Goal: Information Seeking & Learning: Learn about a topic

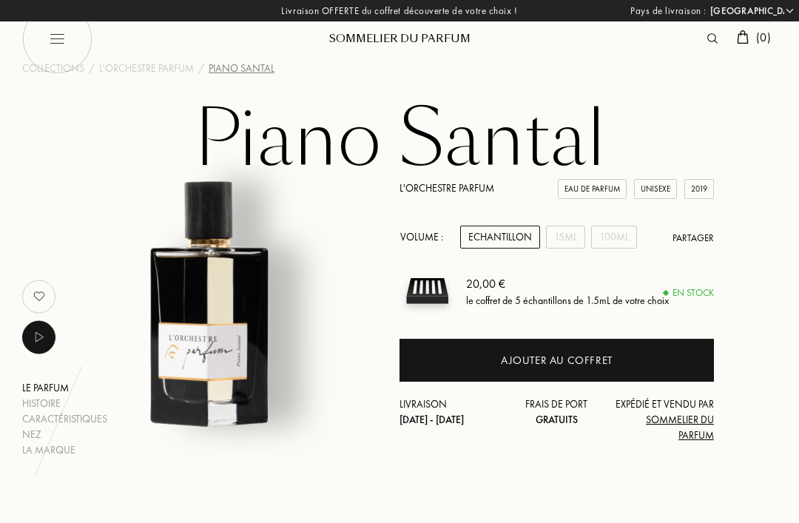
select select "FR"
click at [58, 45] on img at bounding box center [57, 39] width 70 height 70
select select "FR"
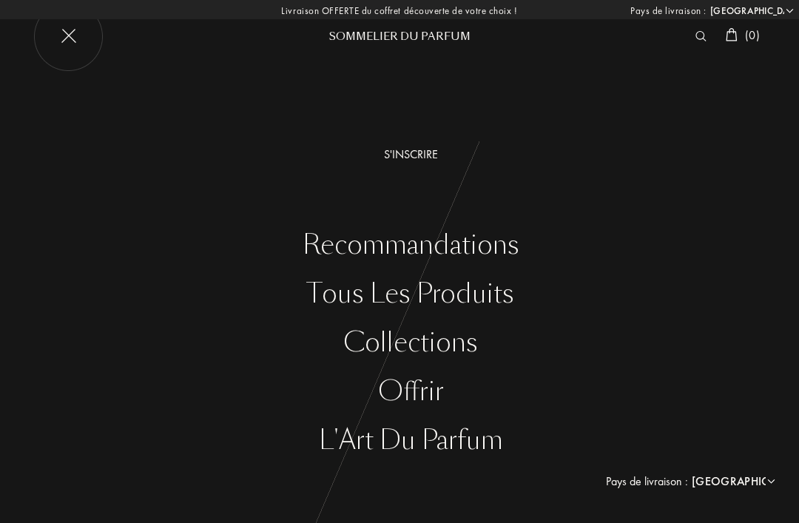
click at [458, 291] on div "Tous les produits" at bounding box center [410, 294] width 777 height 30
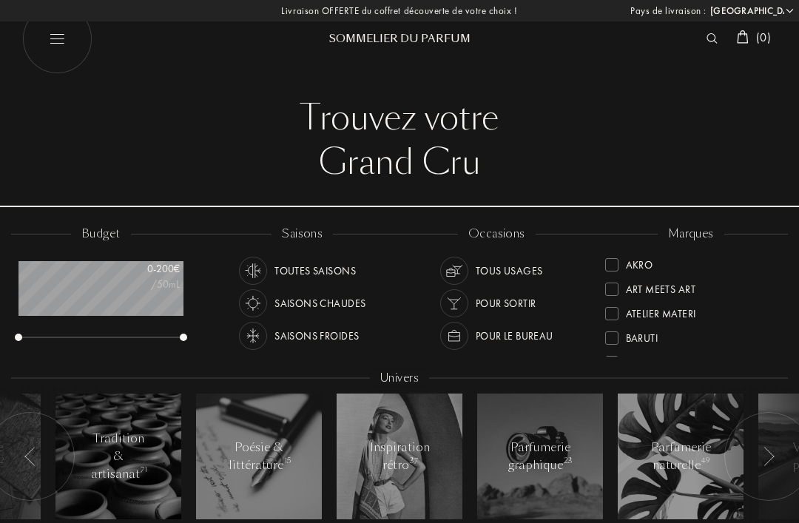
select select "FR"
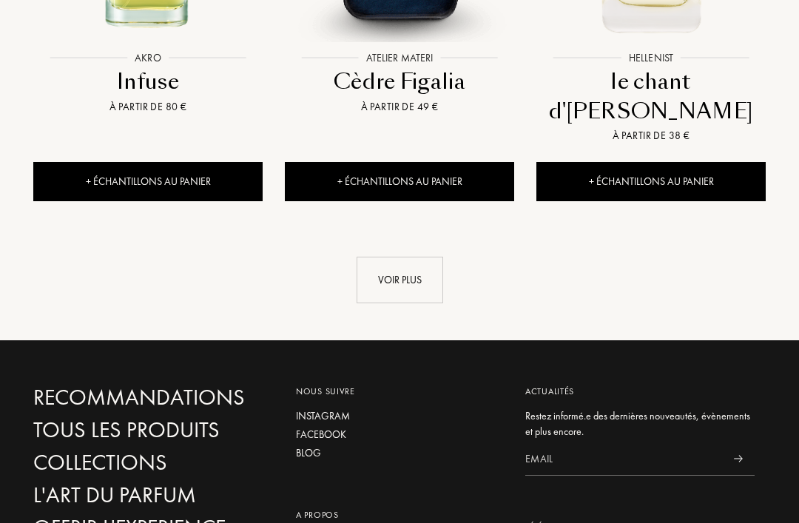
scroll to position [2103, 0]
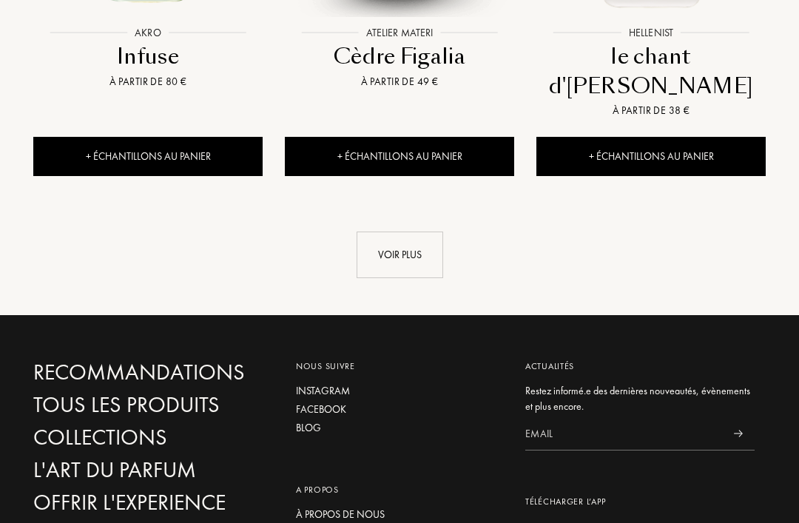
click at [418, 231] on div "Voir plus" at bounding box center [399, 254] width 87 height 47
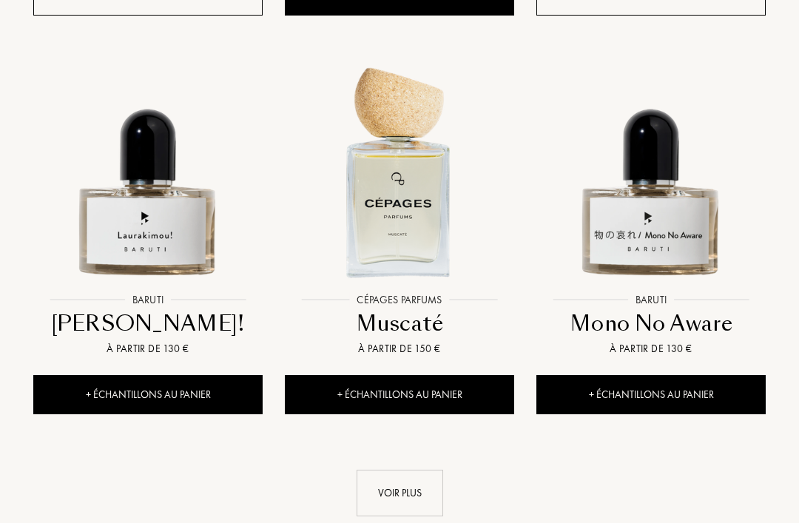
scroll to position [3489, 0]
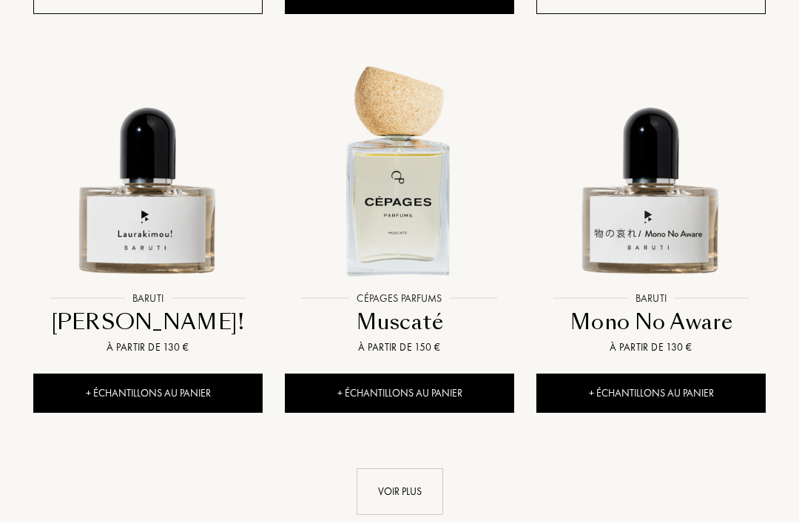
click at [367, 469] on div "Voir plus" at bounding box center [399, 492] width 87 height 47
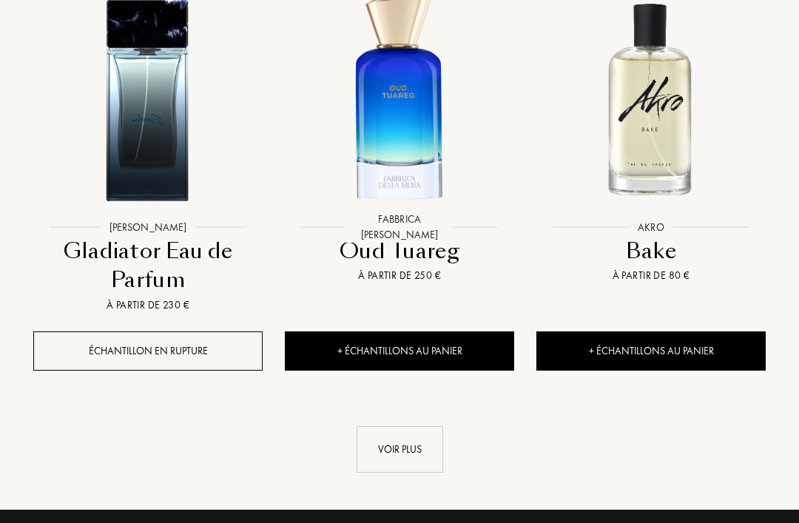
scroll to position [5267, 0]
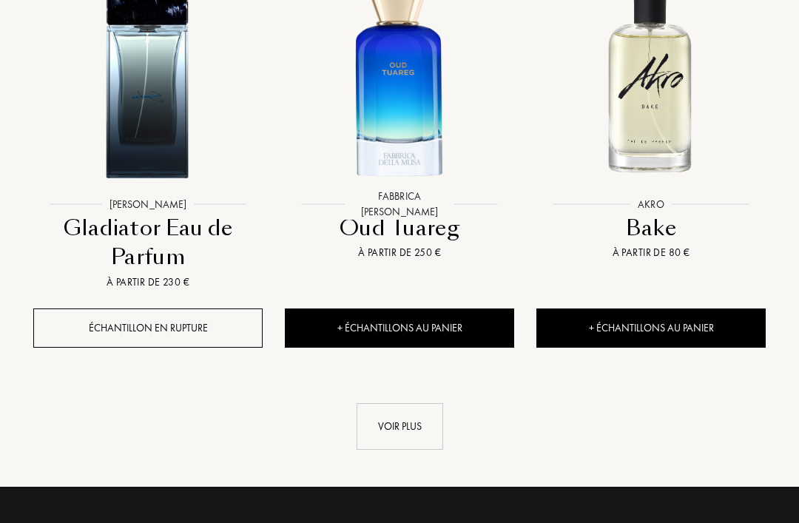
click at [378, 403] on div "Voir plus" at bounding box center [399, 426] width 87 height 47
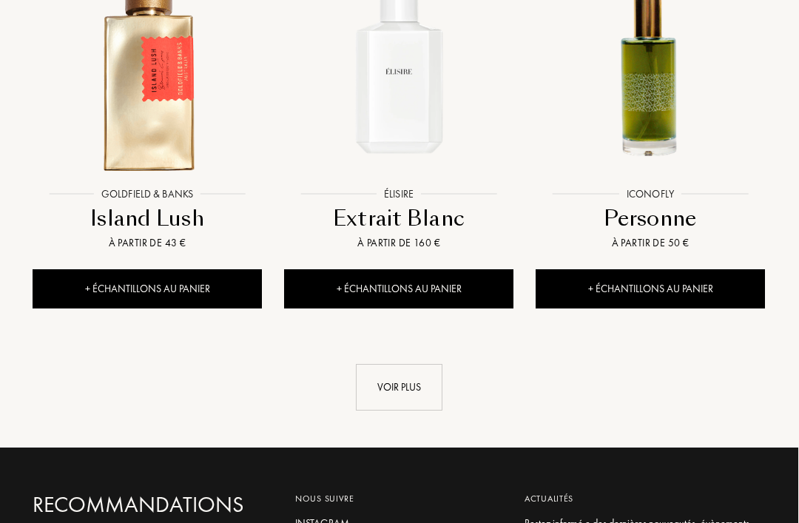
scroll to position [6914, 1]
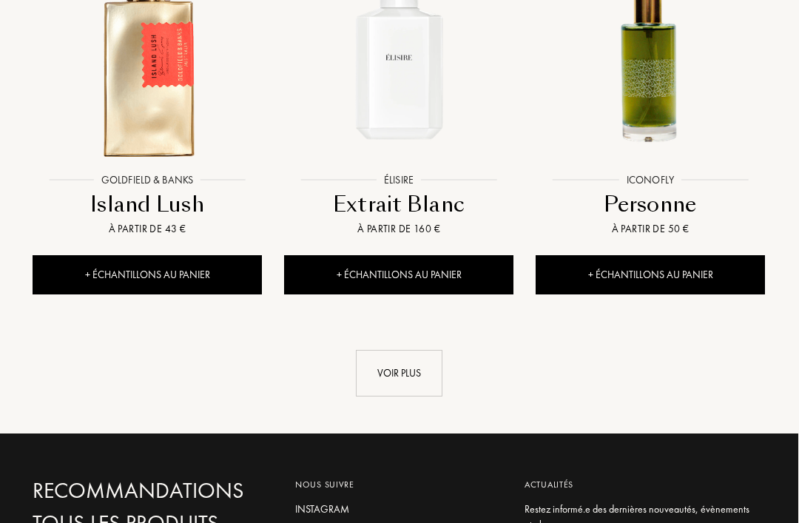
click at [365, 351] on div "Voir plus" at bounding box center [399, 374] width 87 height 47
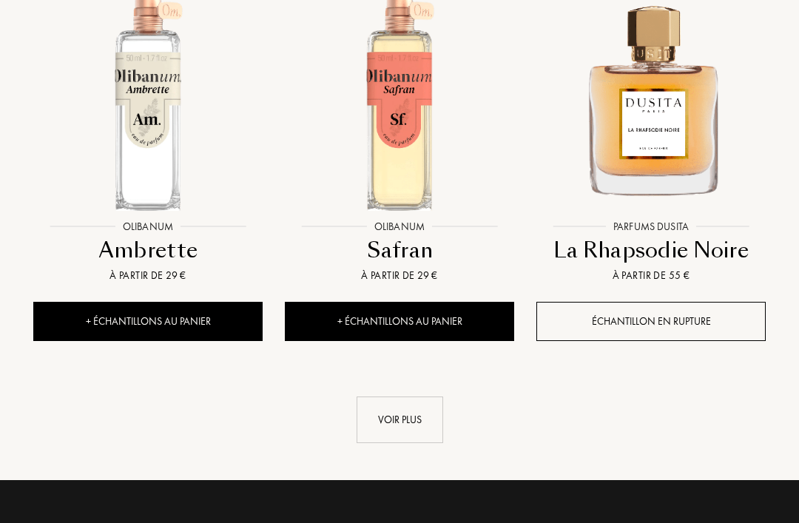
scroll to position [8492, 0]
click at [376, 396] on div "Voir plus" at bounding box center [399, 419] width 87 height 47
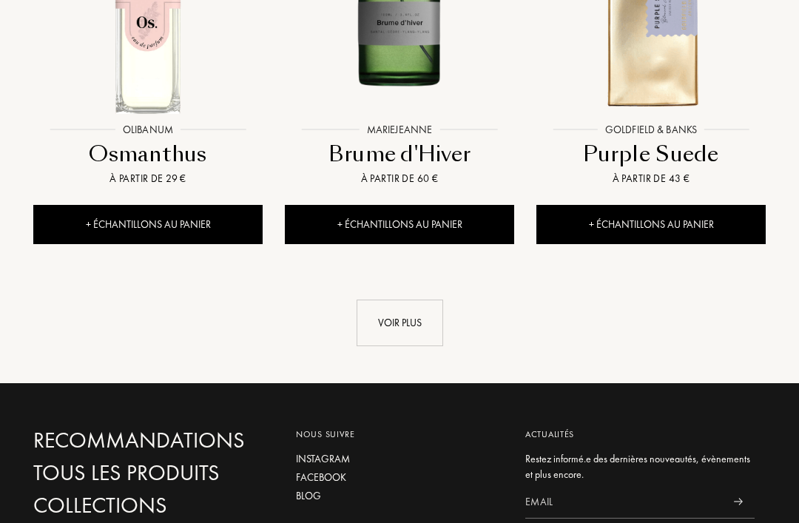
click at [380, 300] on div "Voir plus" at bounding box center [399, 323] width 87 height 47
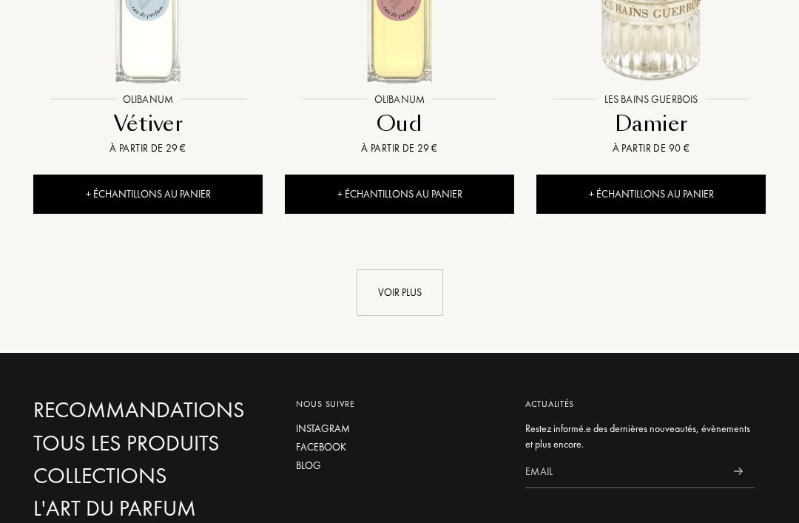
scroll to position [11854, 0]
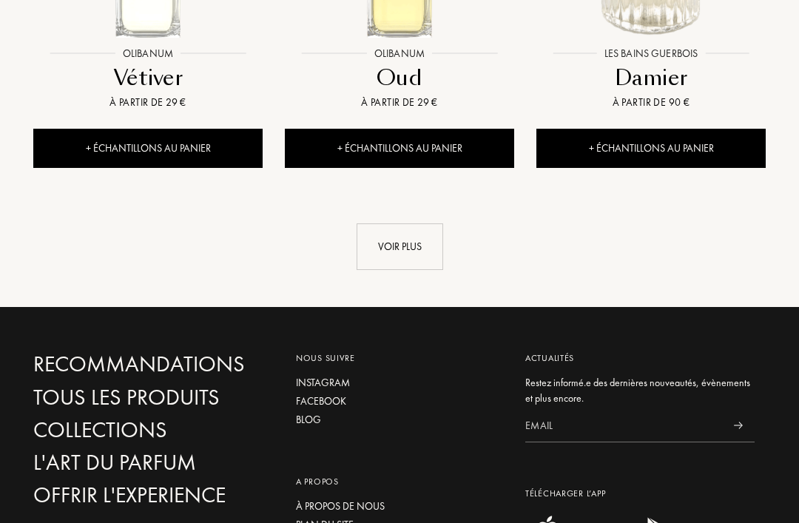
click at [379, 223] on div "Voir plus" at bounding box center [399, 246] width 87 height 47
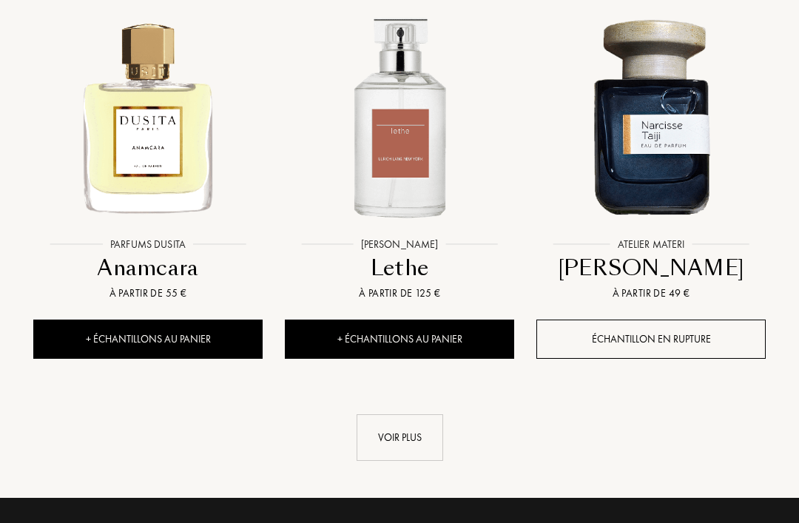
scroll to position [13259, 0]
click at [373, 414] on div "Voir plus" at bounding box center [399, 437] width 87 height 47
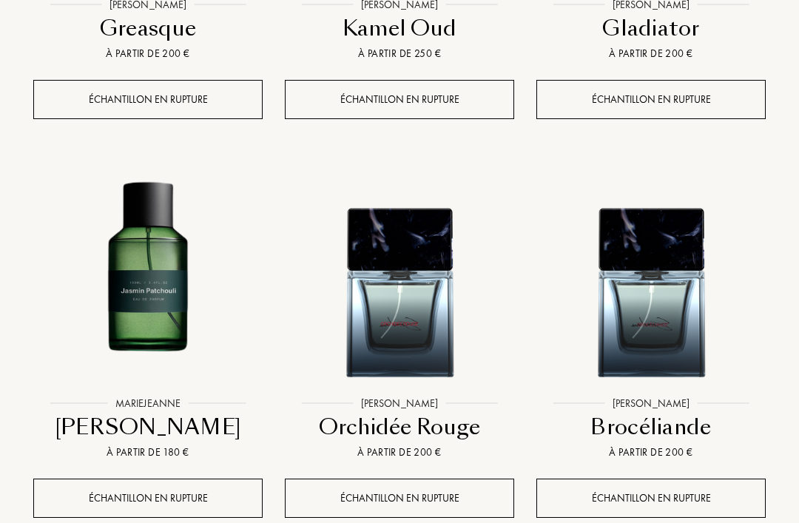
scroll to position [14733, 0]
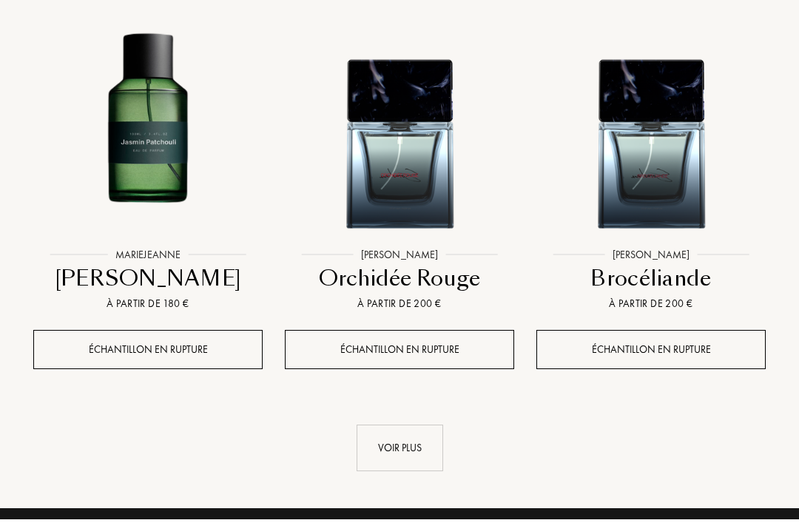
click at [384, 428] on div "Voir plus" at bounding box center [399, 451] width 87 height 47
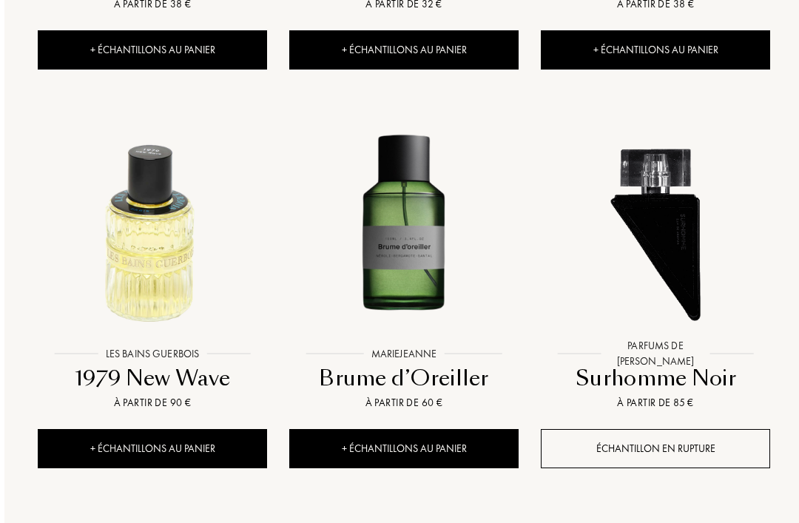
scroll to position [15965, 0]
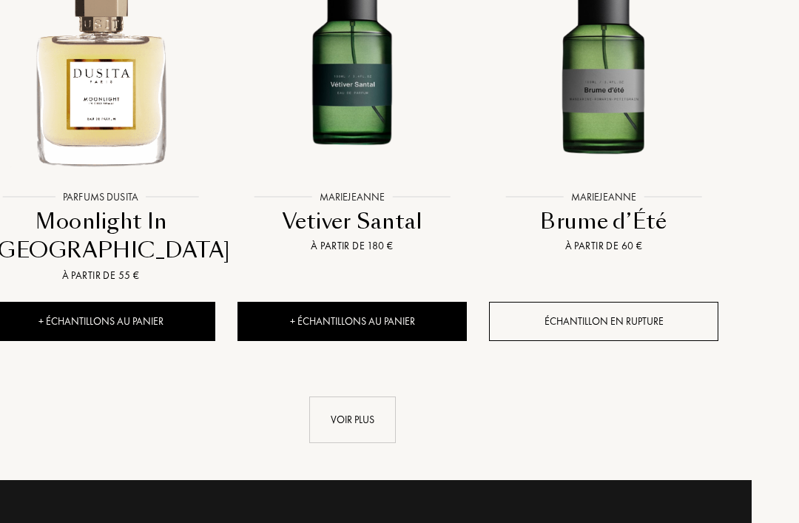
click at [339, 396] on div "Voir plus" at bounding box center [353, 419] width 87 height 47
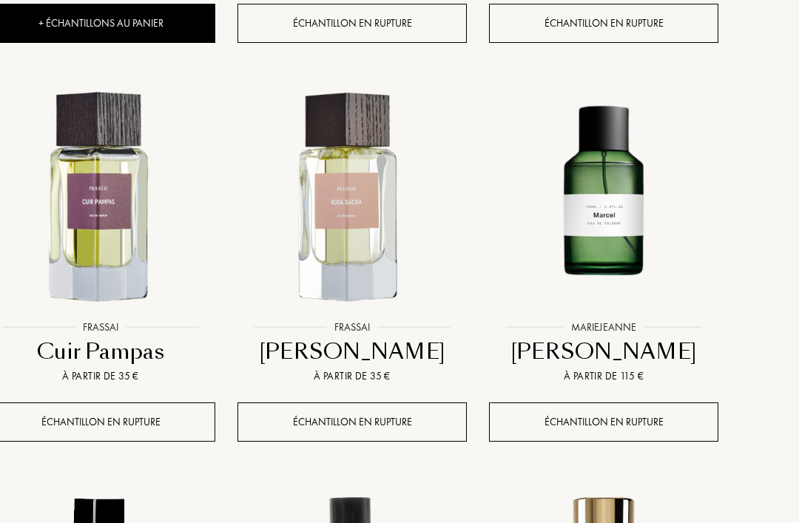
scroll to position [17221, 47]
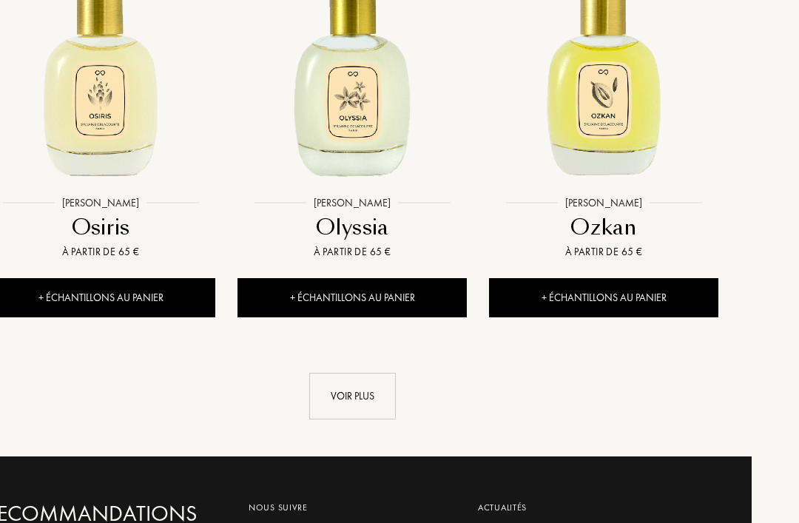
click at [340, 373] on div "Voir plus" at bounding box center [353, 396] width 87 height 47
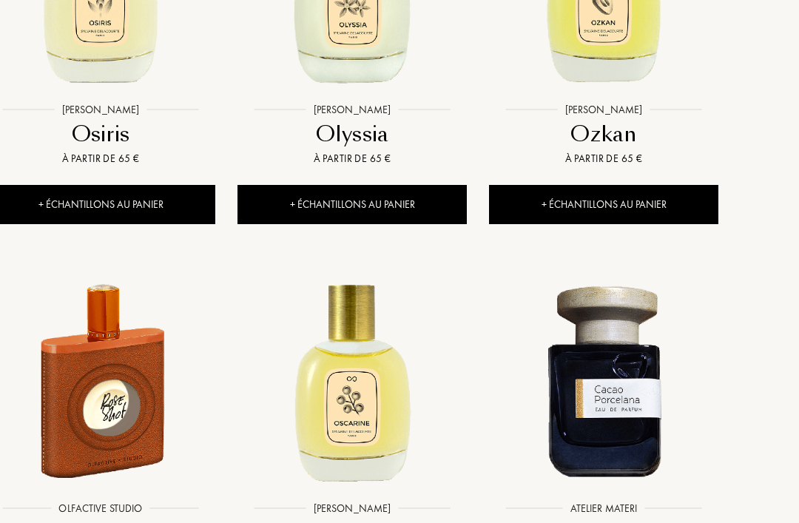
scroll to position [18270, 47]
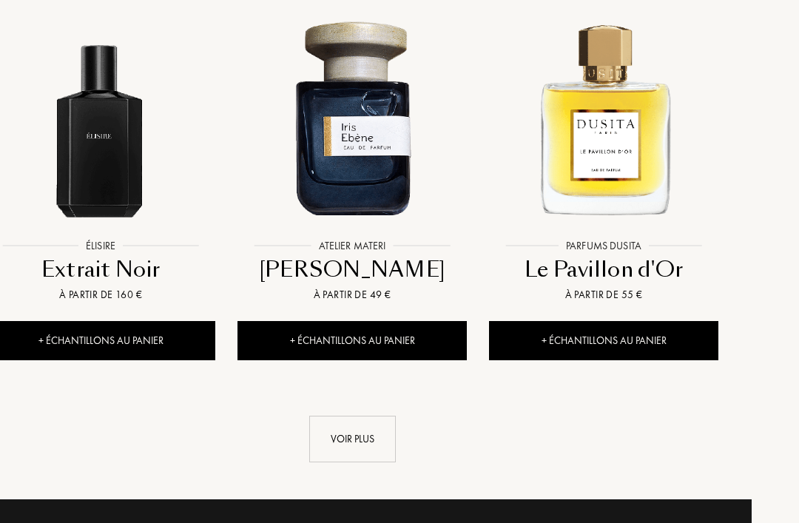
click at [328, 416] on div "Voir plus" at bounding box center [353, 439] width 87 height 47
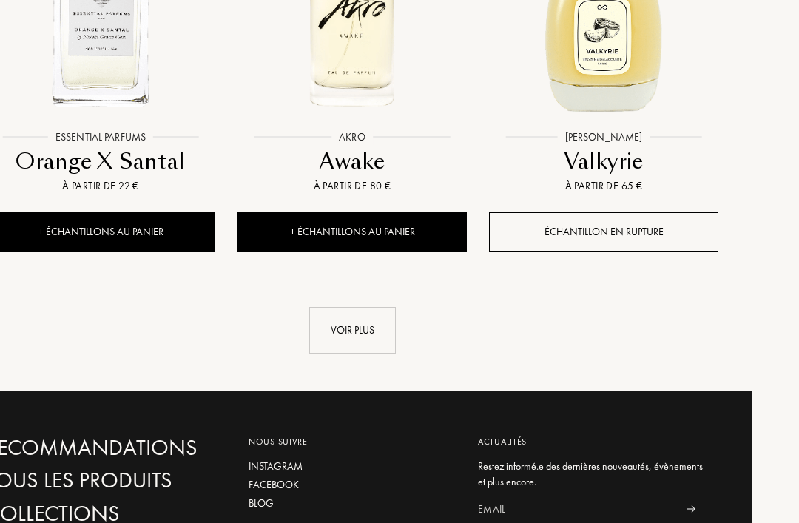
click at [336, 307] on div "Voir plus" at bounding box center [353, 330] width 87 height 47
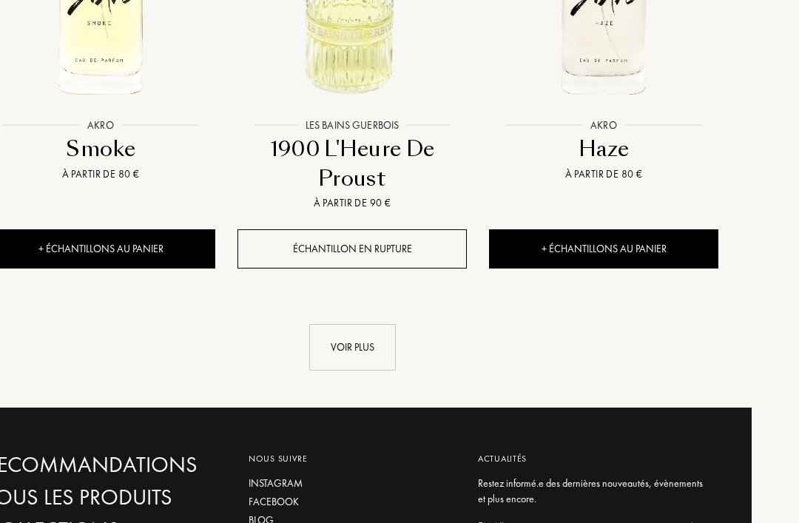
click at [339, 324] on div "Voir plus" at bounding box center [353, 347] width 87 height 47
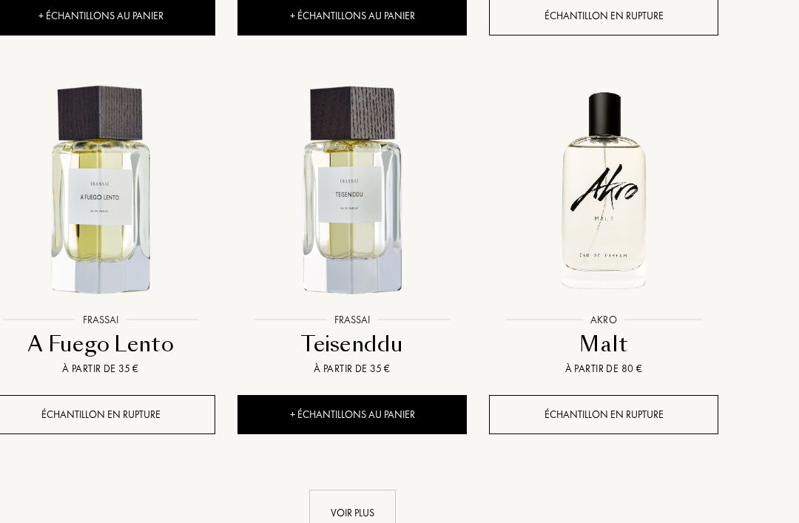
click at [333, 490] on div "Voir plus" at bounding box center [353, 513] width 87 height 47
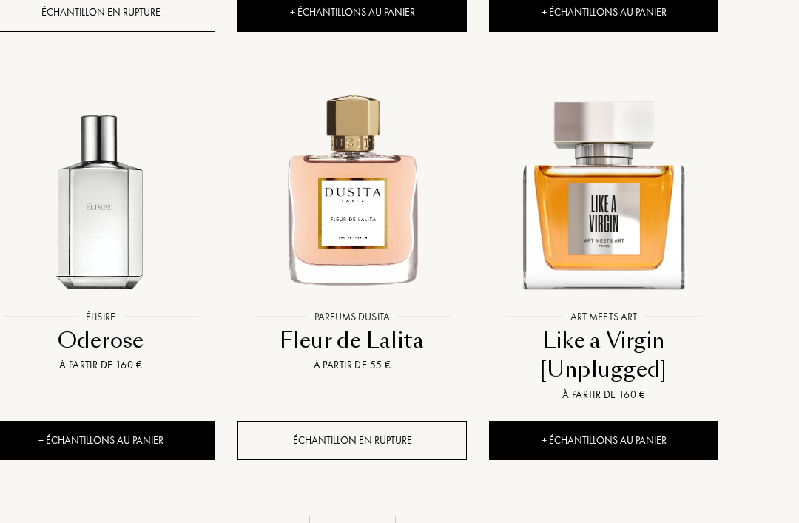
scroll to position [26126, 47]
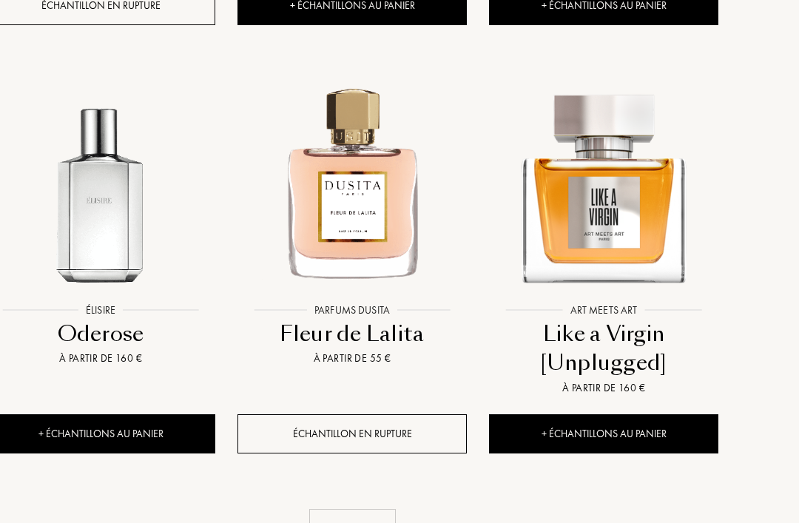
click at [329, 510] on div "Voir plus" at bounding box center [353, 533] width 87 height 47
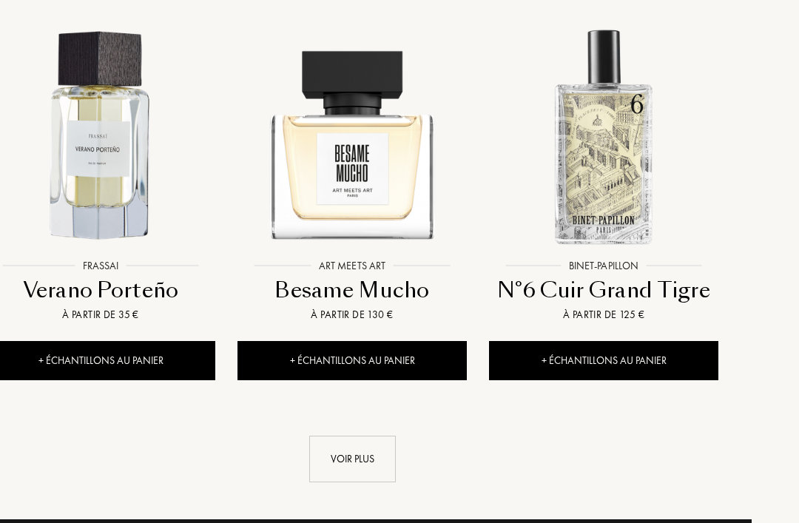
scroll to position [27894, 47]
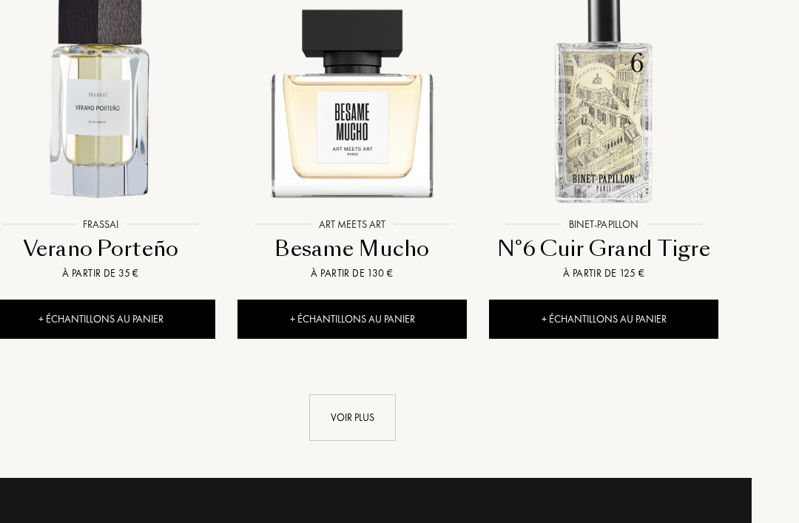
click at [331, 394] on div "Voir plus" at bounding box center [353, 417] width 87 height 47
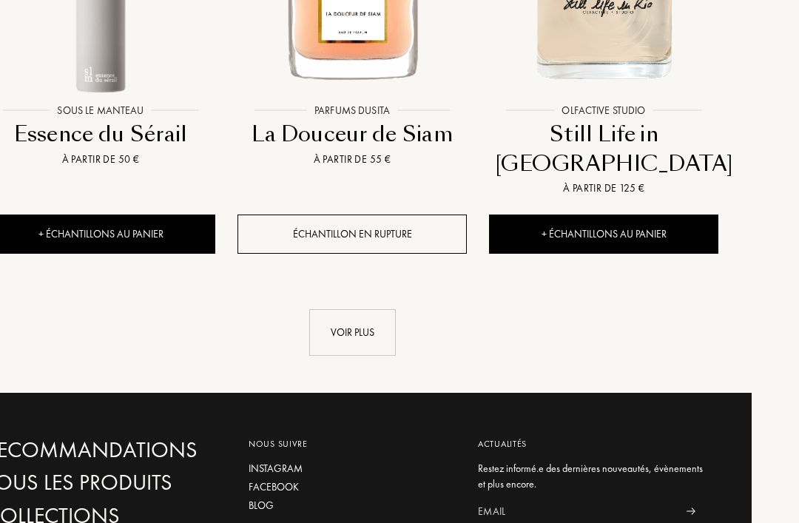
click at [327, 309] on div "Voir plus" at bounding box center [353, 332] width 87 height 47
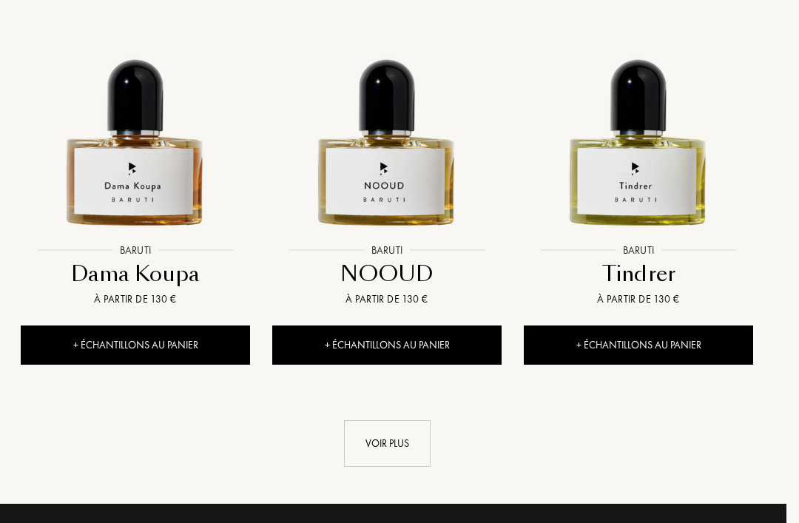
scroll to position [31128, 1]
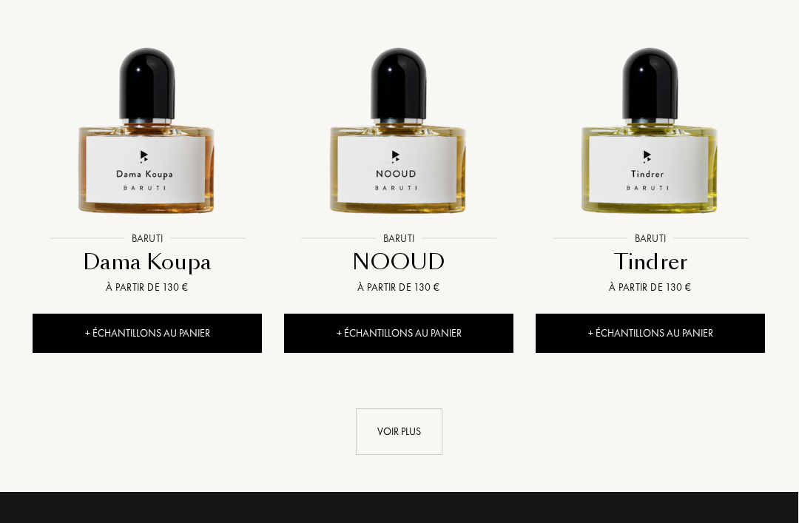
click at [363, 408] on div "Voir plus" at bounding box center [399, 431] width 87 height 47
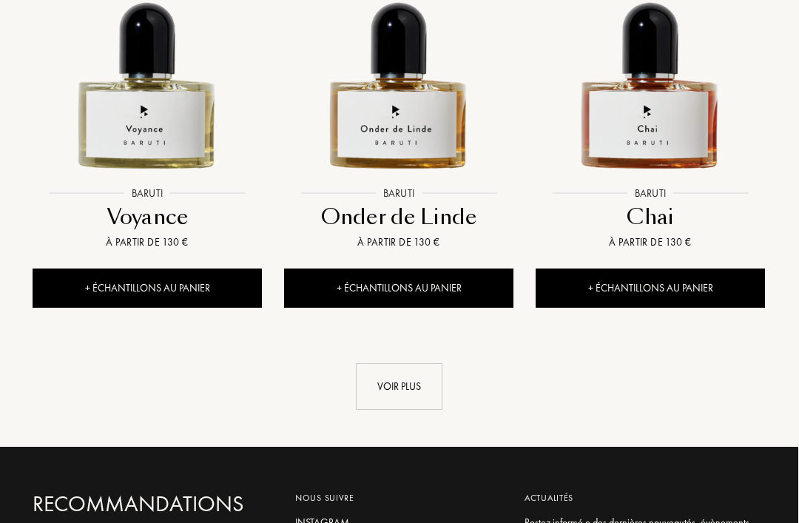
click at [369, 364] on div "Voir plus" at bounding box center [399, 387] width 87 height 47
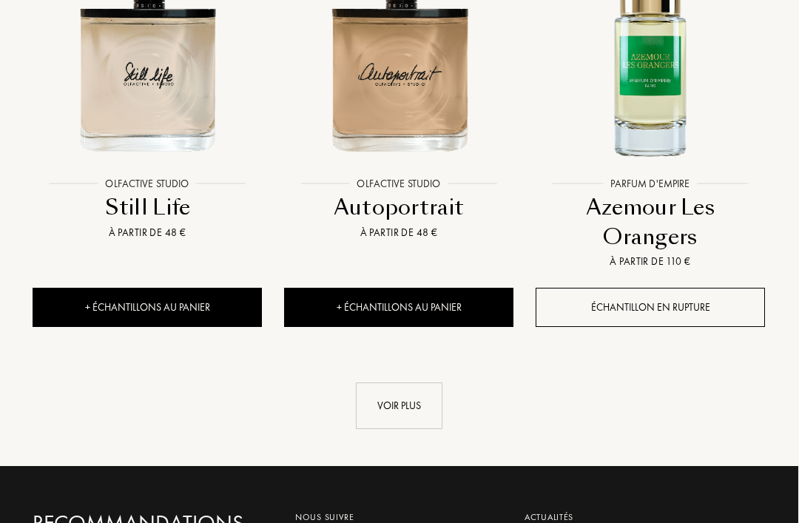
click at [367, 383] on div "Voir plus" at bounding box center [399, 406] width 87 height 47
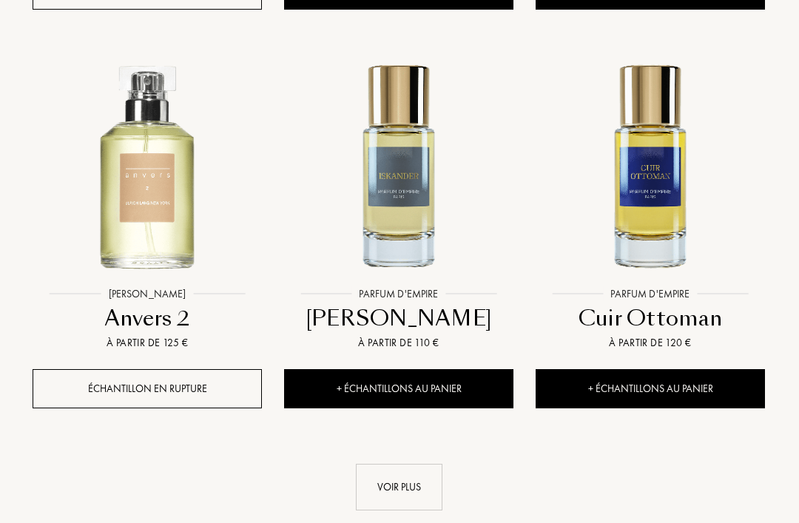
click at [378, 464] on div "Voir plus" at bounding box center [399, 487] width 87 height 47
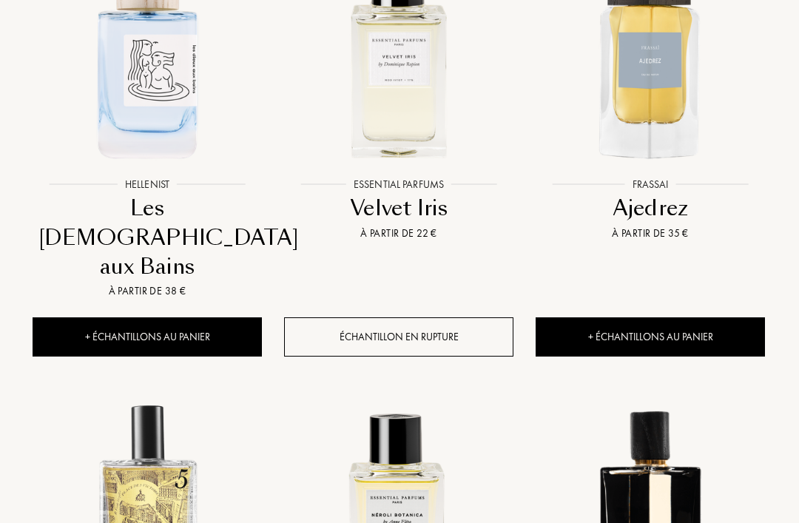
scroll to position [0, 1]
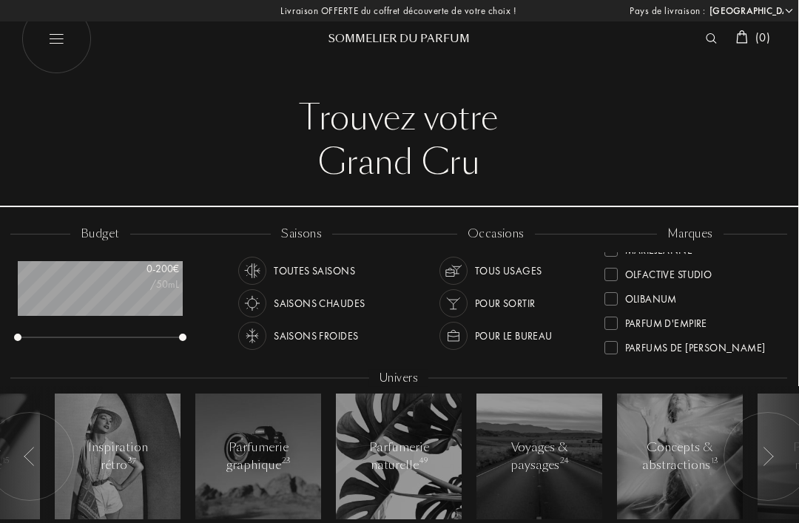
click at [64, 55] on img at bounding box center [56, 39] width 70 height 70
select select "FR"
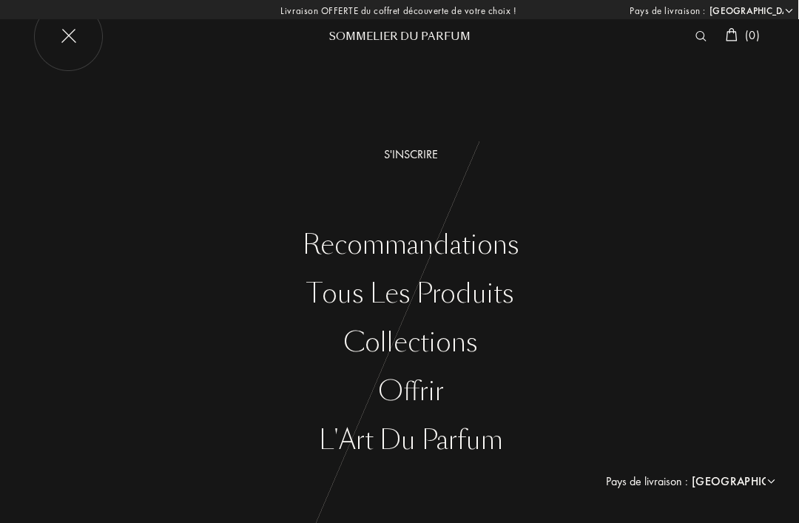
click at [378, 341] on div "Collections" at bounding box center [410, 343] width 777 height 30
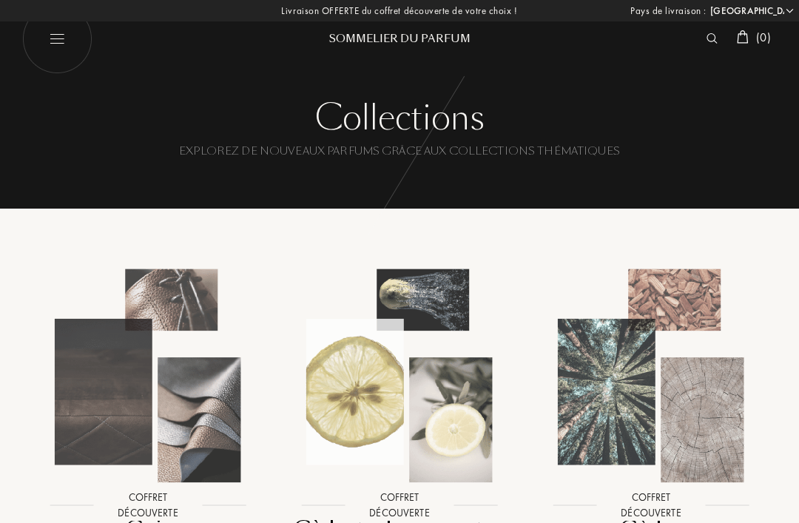
select select "FR"
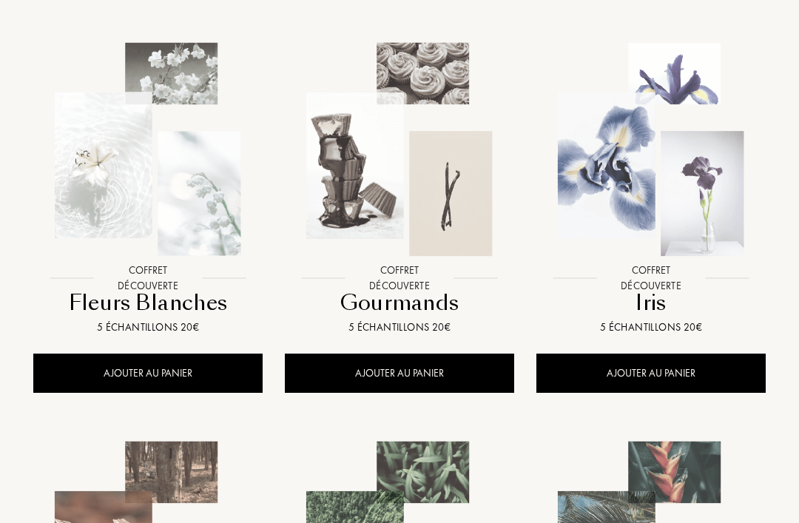
scroll to position [655, 0]
click at [355, 231] on img at bounding box center [399, 149] width 226 height 226
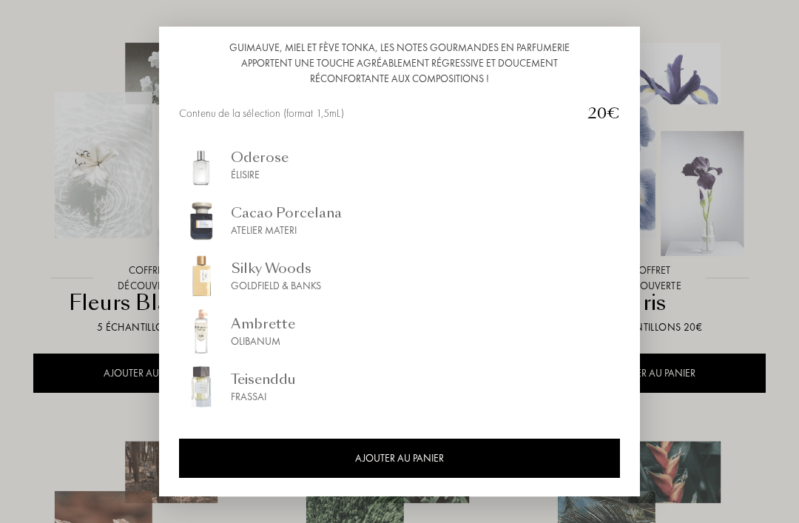
scroll to position [159, 0]
click at [369, 35] on div at bounding box center [399, 261] width 799 height 523
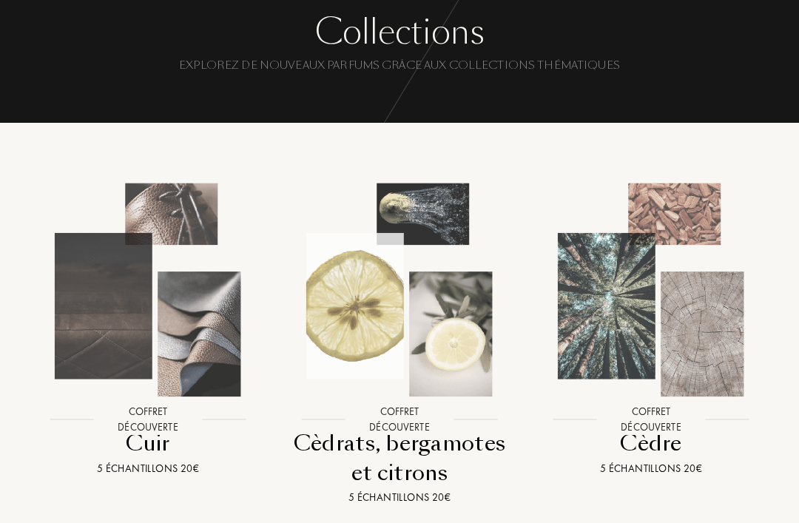
scroll to position [0, 0]
